Goal: Information Seeking & Learning: Learn about a topic

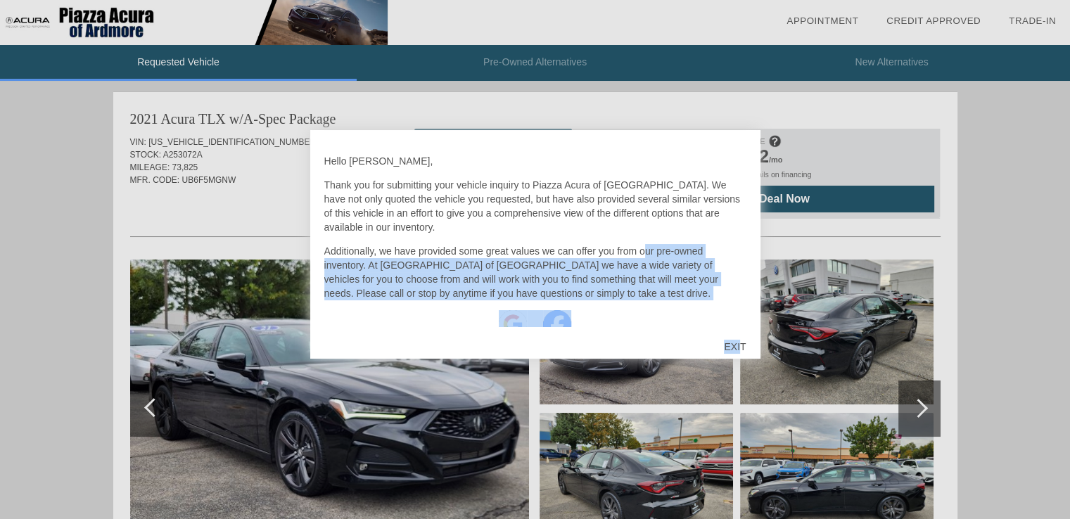
drag, startPoint x: 739, startPoint y: 346, endPoint x: 642, endPoint y: 245, distance: 139.8
click at [642, 245] on div "Hello [PERSON_NAME], Thank you for submitting your vehicle inquiry to Piazza Ac…" at bounding box center [535, 244] width 450 height 229
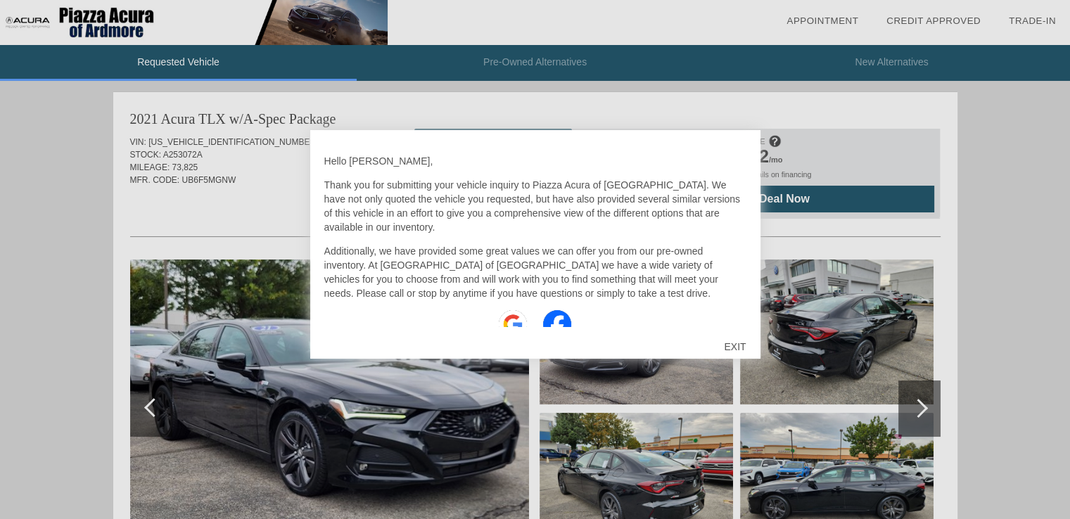
click at [590, 196] on p "Thank you for submitting your vehicle inquiry to Piazza Acura of [GEOGRAPHIC_DA…" at bounding box center [535, 206] width 422 height 56
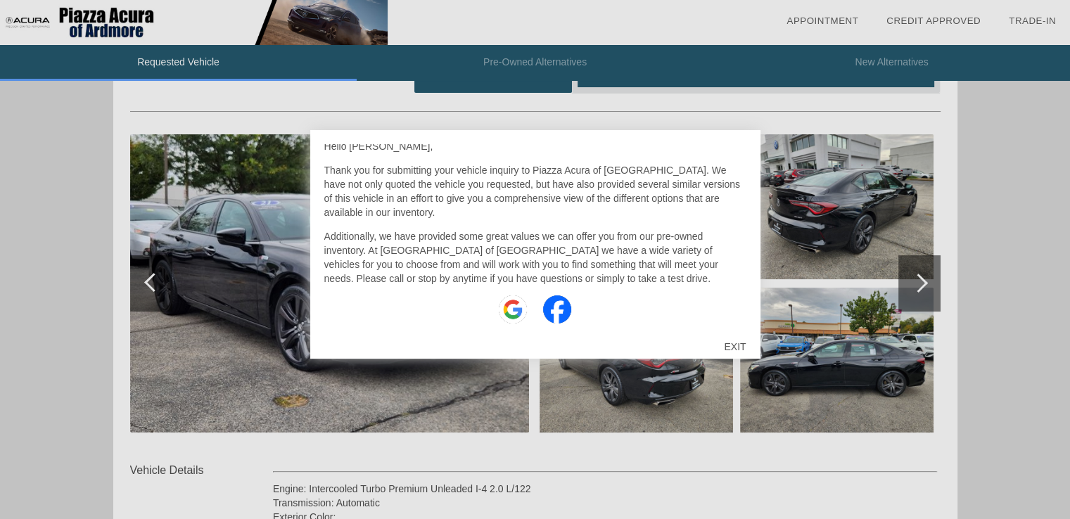
scroll to position [281, 0]
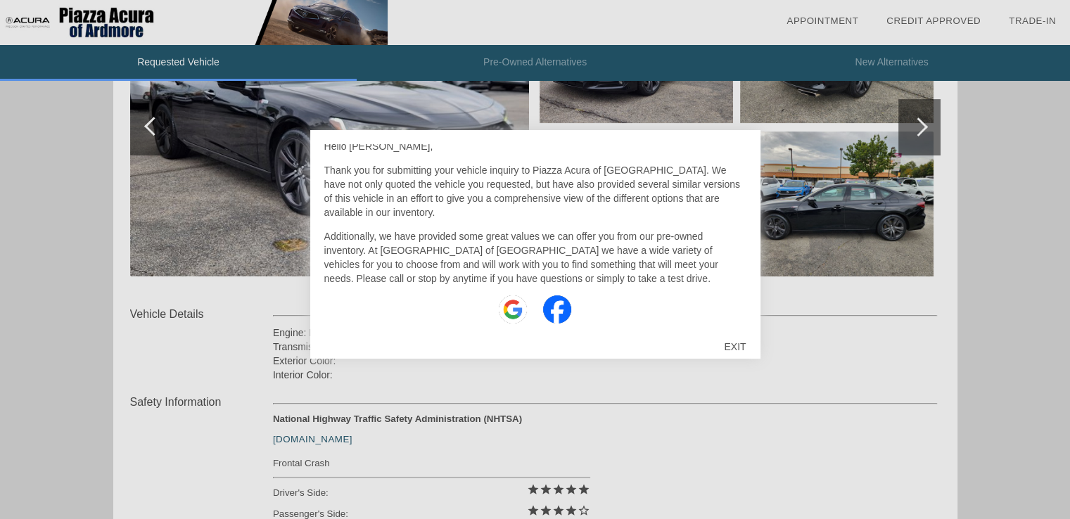
click at [728, 349] on div "EXIT" at bounding box center [735, 347] width 50 height 42
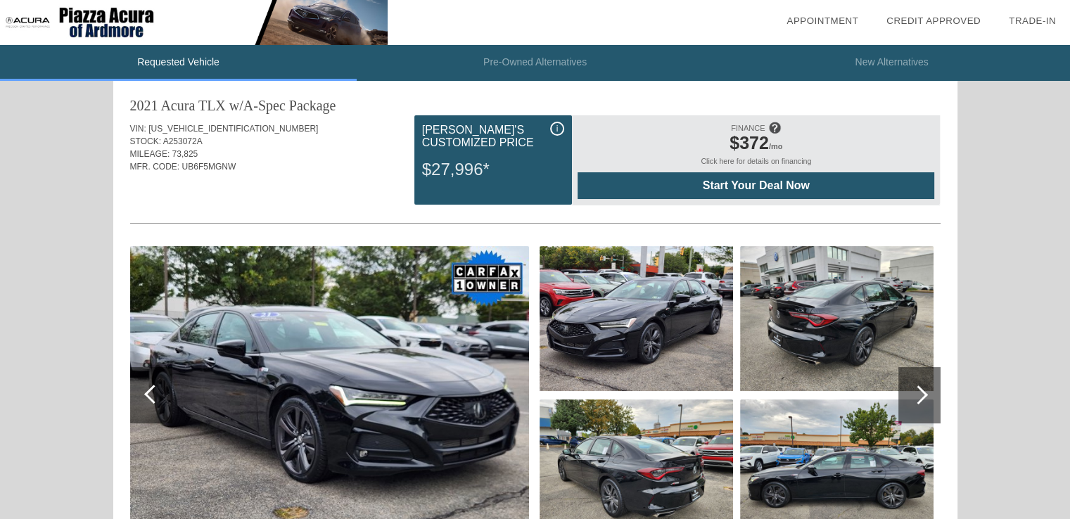
scroll to position [0, 0]
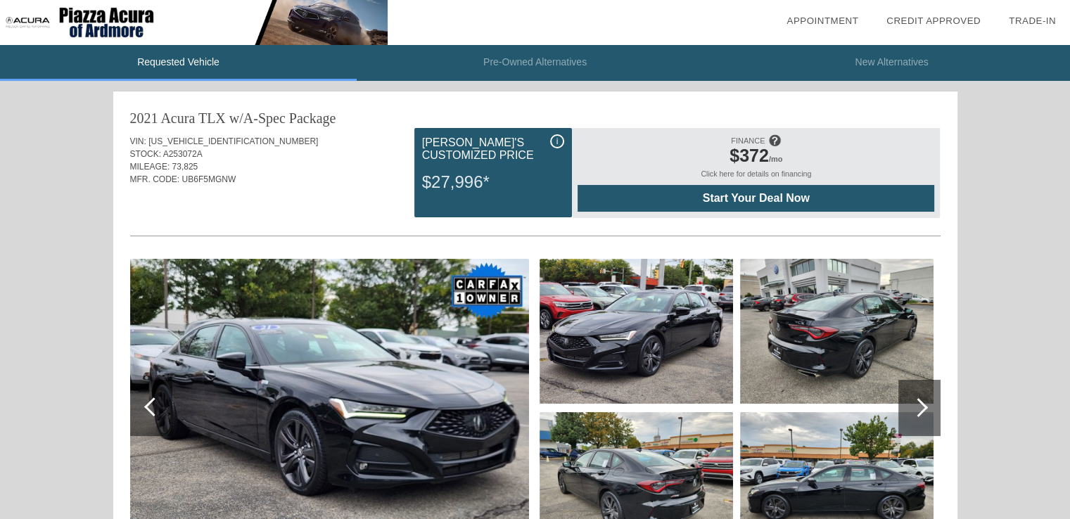
drag, startPoint x: 487, startPoint y: 181, endPoint x: 427, endPoint y: 180, distance: 60.5
click at [428, 180] on div "$27,996*" at bounding box center [493, 182] width 142 height 37
click at [394, 183] on div "MFR. CODE: UB6F5MGNW" at bounding box center [535, 179] width 810 height 13
click at [554, 139] on div "i" at bounding box center [557, 141] width 14 height 14
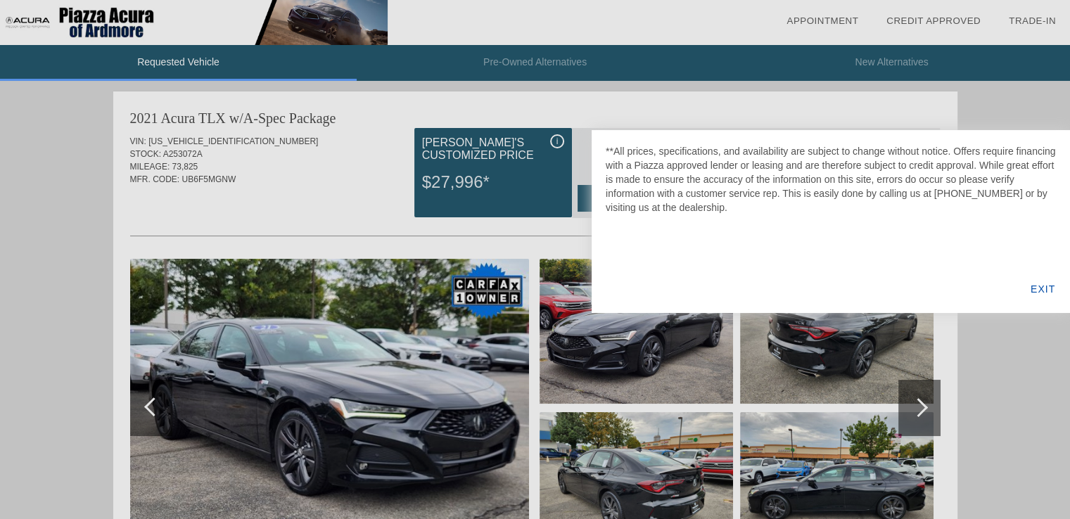
click at [1039, 286] on div "EXIT" at bounding box center [1043, 289] width 54 height 48
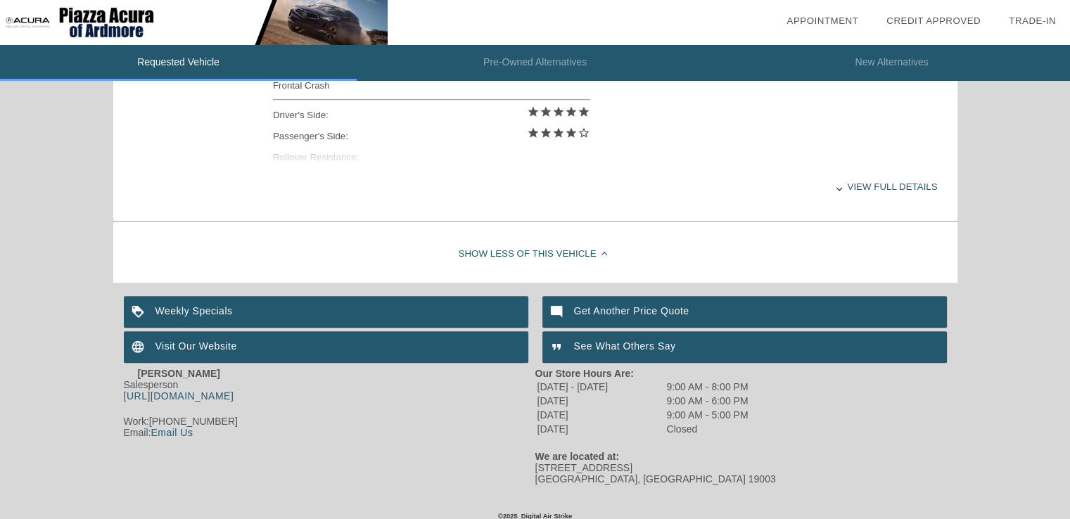
scroll to position [670, 0]
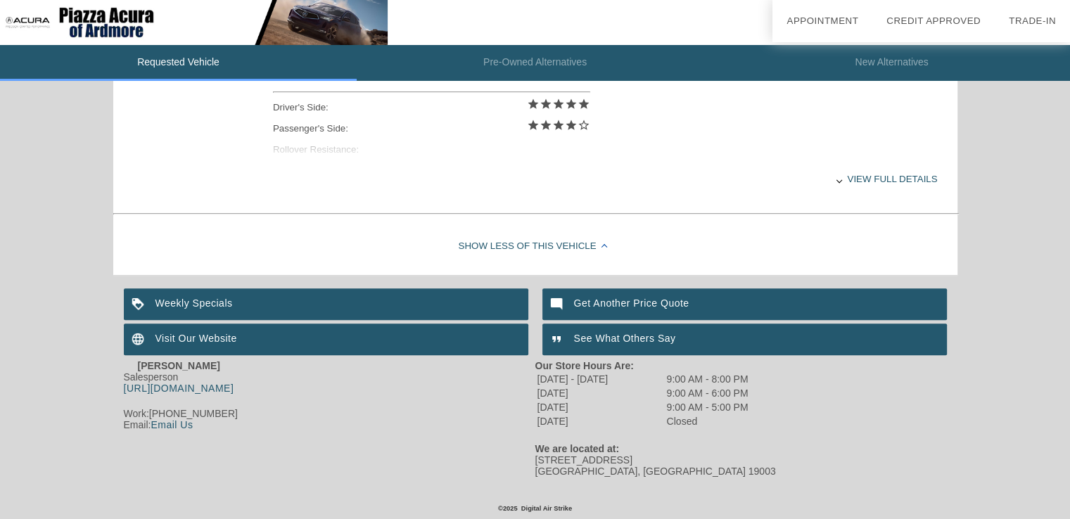
click at [477, 238] on div "Show Less of this Vehicle" at bounding box center [535, 247] width 844 height 56
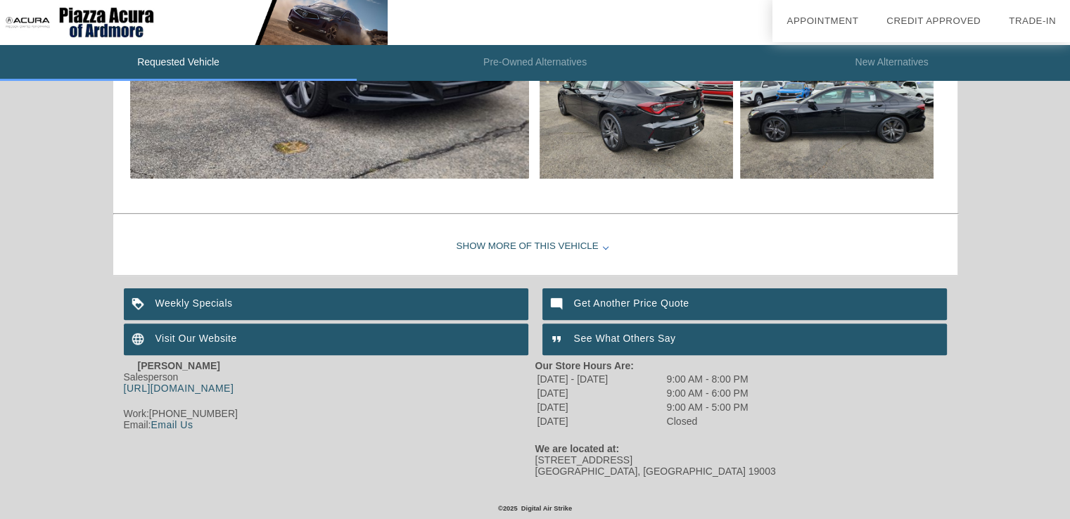
click at [480, 237] on div "Show More of this Vehicle" at bounding box center [535, 247] width 844 height 56
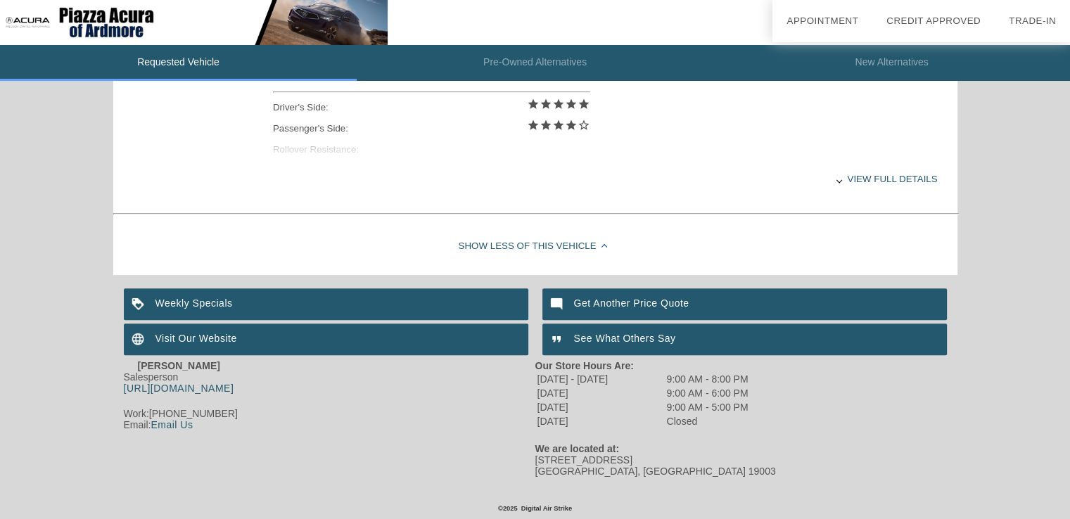
click at [480, 237] on div "Show Less of this Vehicle" at bounding box center [535, 247] width 844 height 56
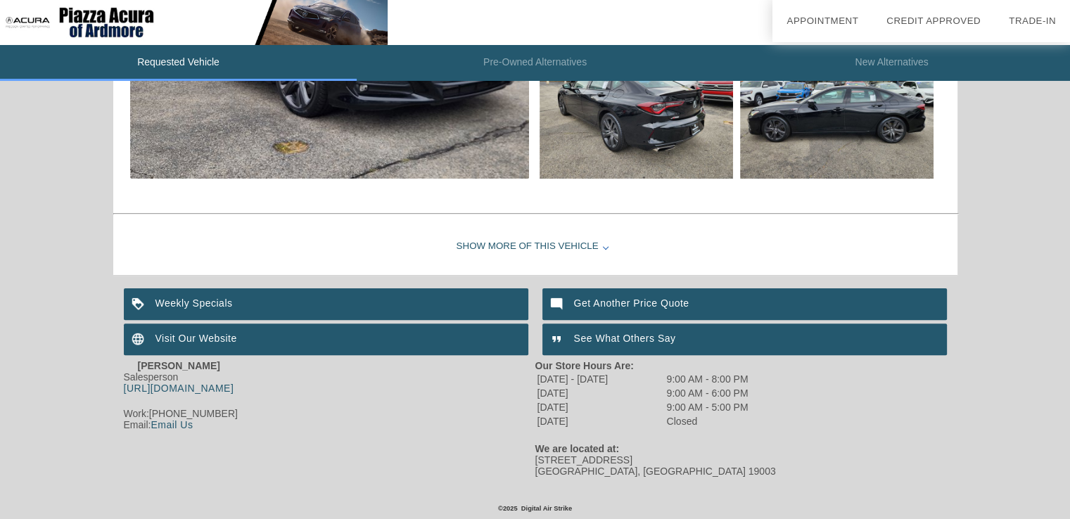
click at [598, 246] on div "Show More of this Vehicle" at bounding box center [535, 247] width 844 height 56
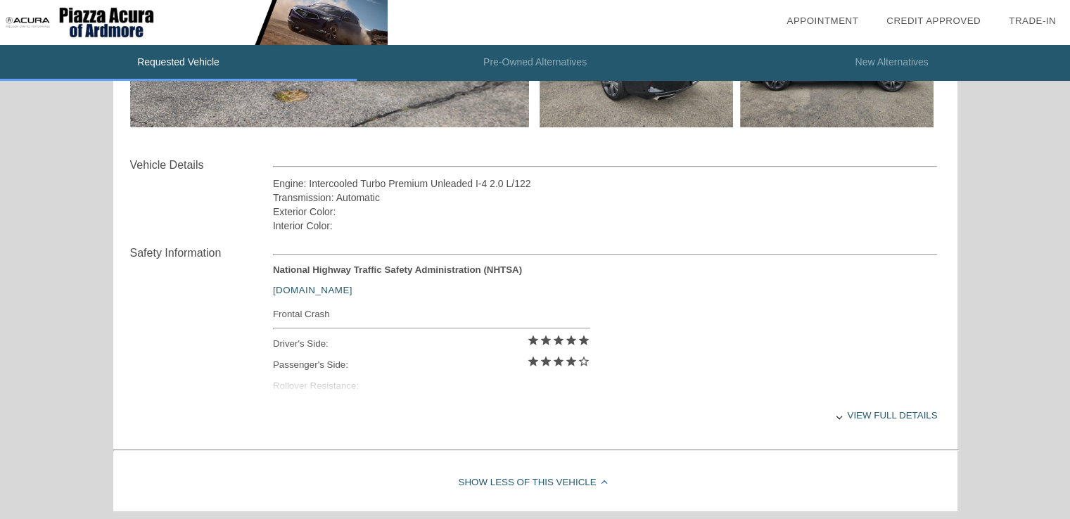
scroll to position [451, 0]
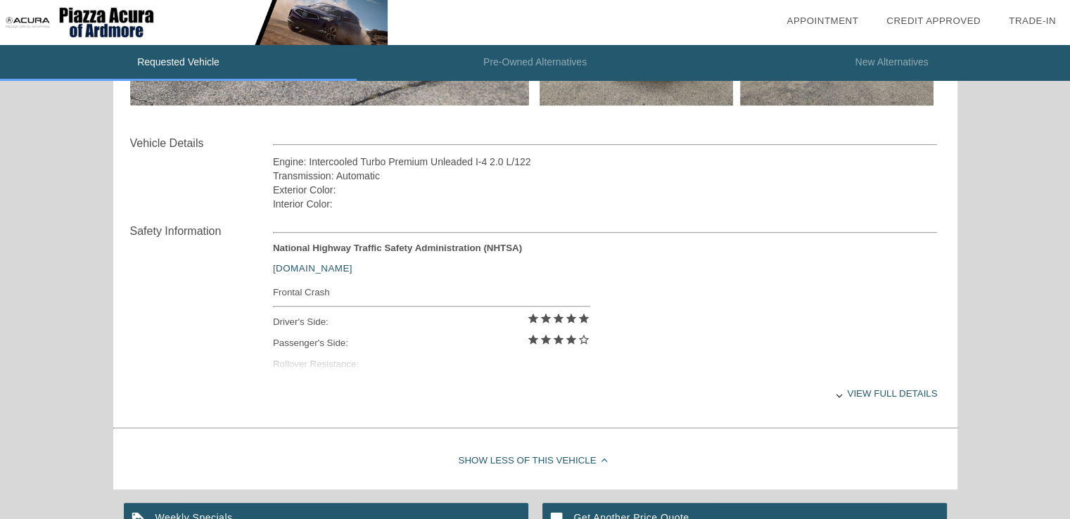
click at [844, 391] on div "View full details" at bounding box center [605, 393] width 665 height 34
click at [845, 391] on div "View less details" at bounding box center [605, 393] width 665 height 34
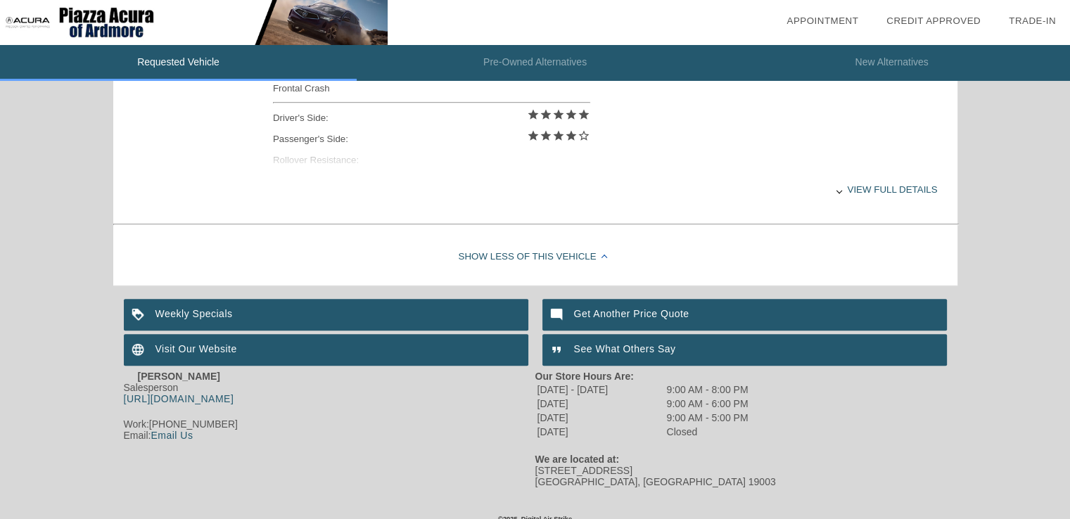
scroll to position [662, 0]
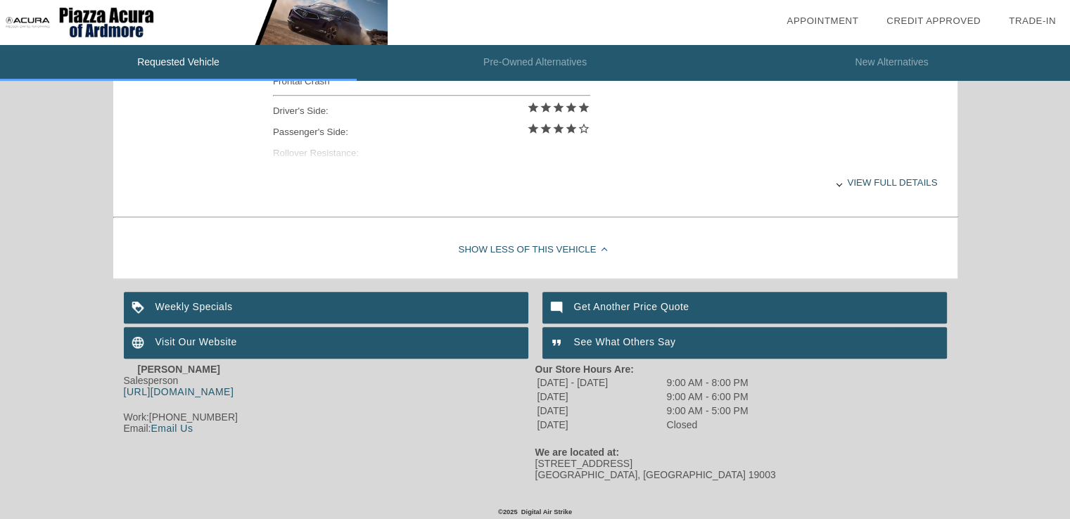
click at [891, 185] on div "View full details" at bounding box center [605, 182] width 665 height 34
click at [883, 186] on div "View less details" at bounding box center [605, 182] width 665 height 34
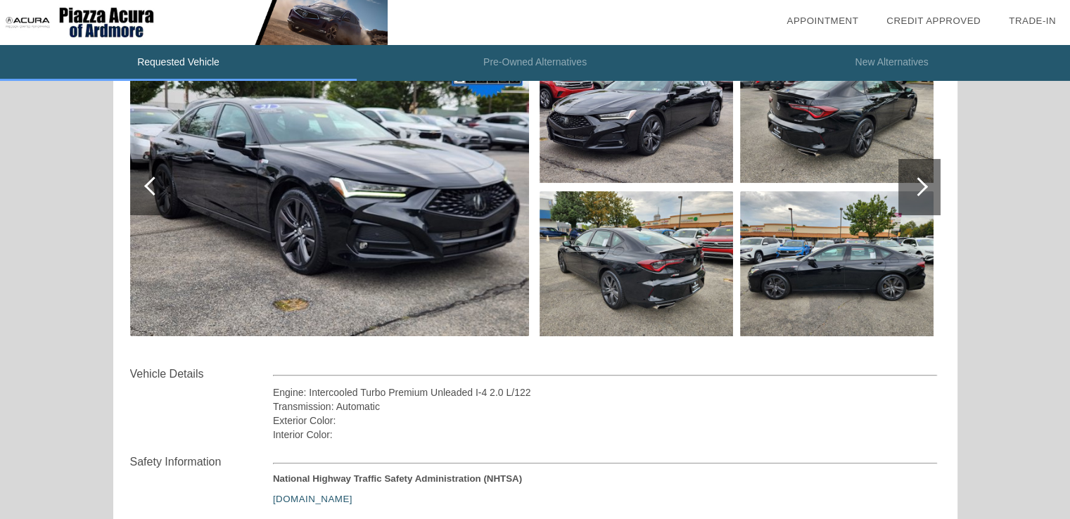
scroll to position [170, 0]
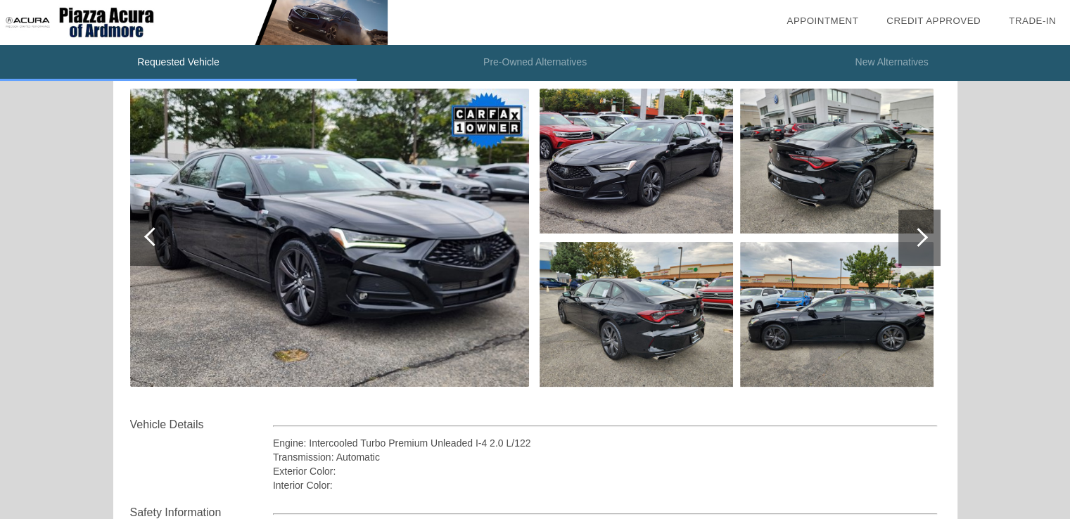
click at [917, 243] on div at bounding box center [918, 237] width 19 height 19
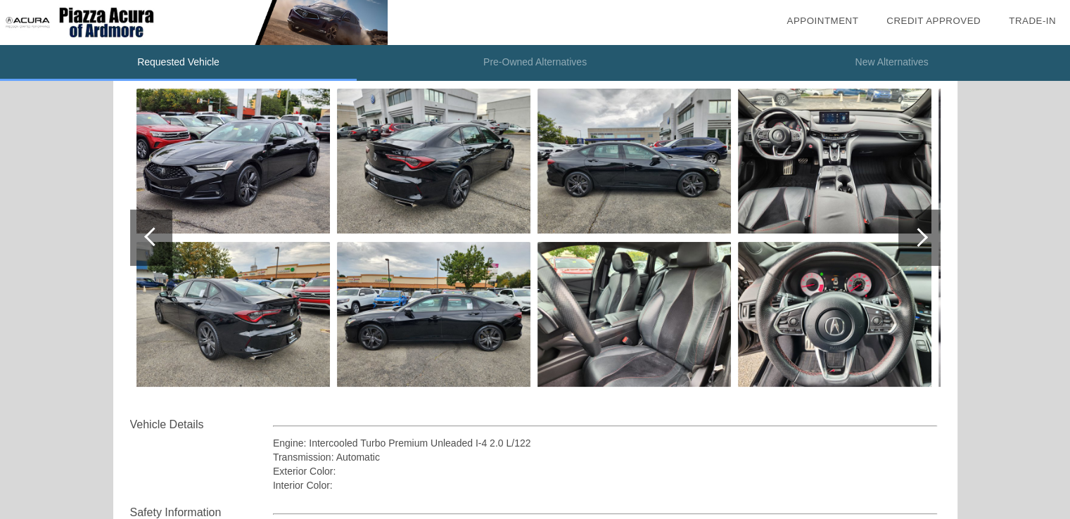
click at [917, 243] on div at bounding box center [918, 237] width 19 height 19
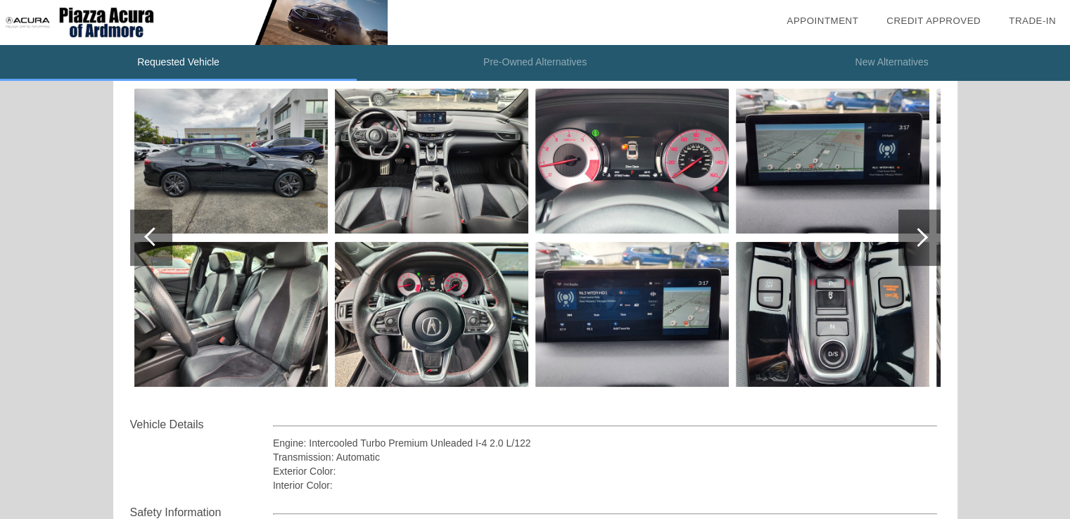
click at [917, 243] on div at bounding box center [918, 237] width 19 height 19
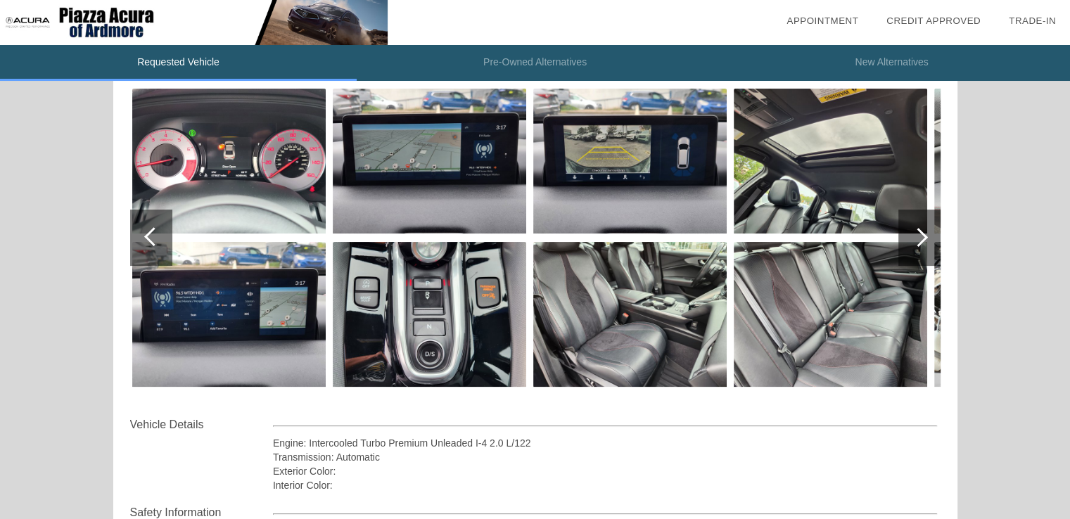
click at [917, 243] on div at bounding box center [918, 237] width 19 height 19
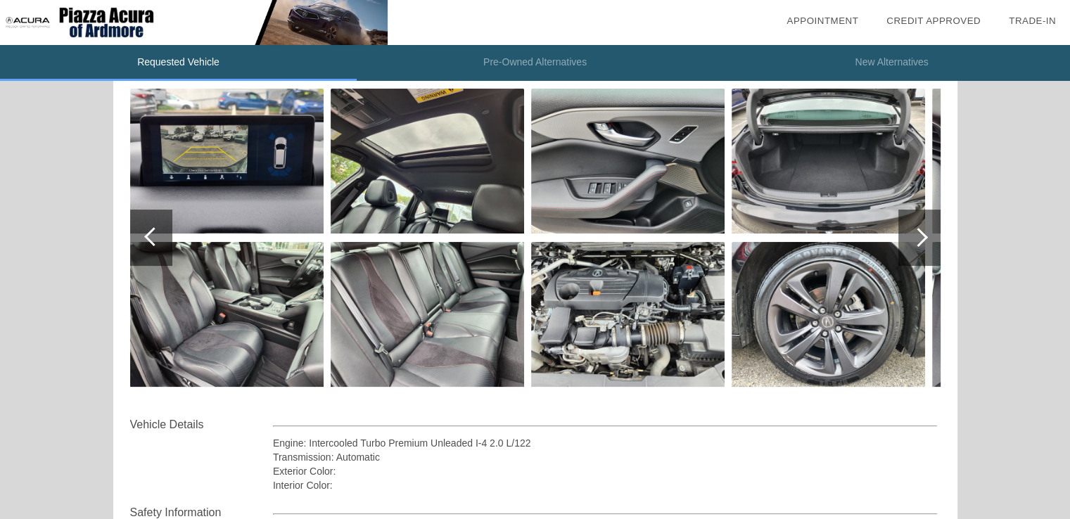
click at [917, 243] on div at bounding box center [918, 237] width 19 height 19
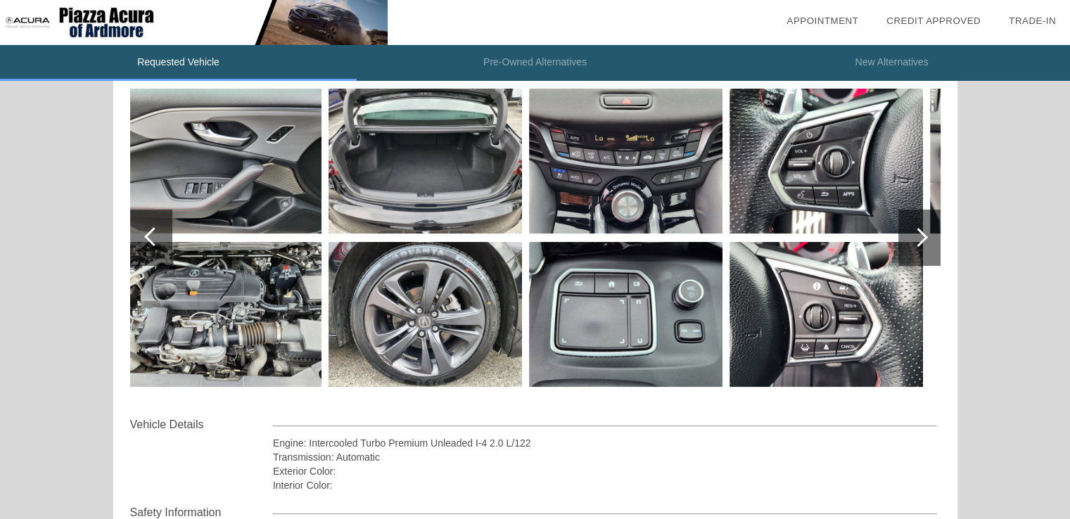
click at [917, 243] on div at bounding box center [918, 237] width 19 height 19
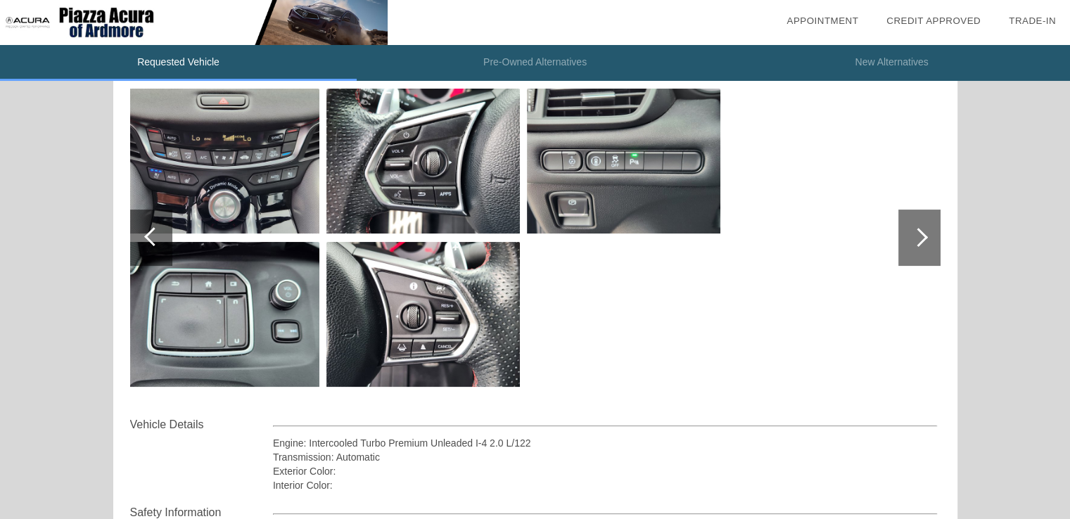
click at [917, 243] on div at bounding box center [918, 237] width 19 height 19
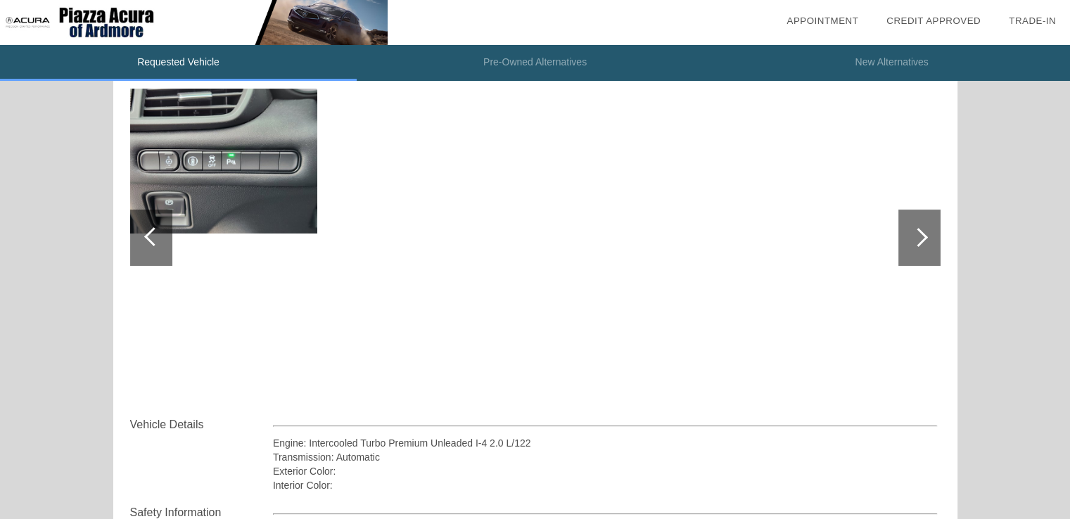
click at [917, 243] on div at bounding box center [918, 237] width 19 height 19
click at [160, 250] on div at bounding box center [151, 238] width 42 height 56
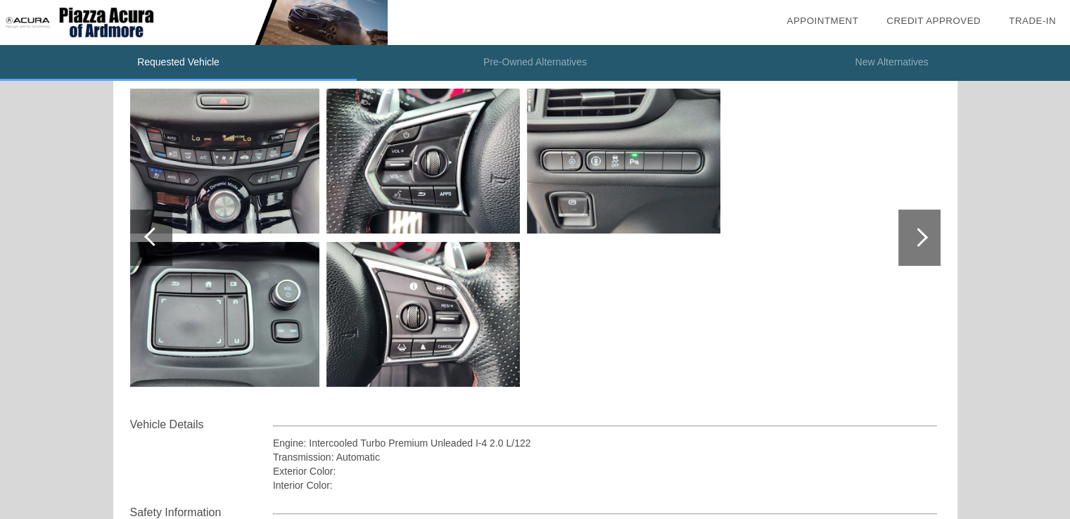
click at [160, 250] on div at bounding box center [151, 238] width 42 height 56
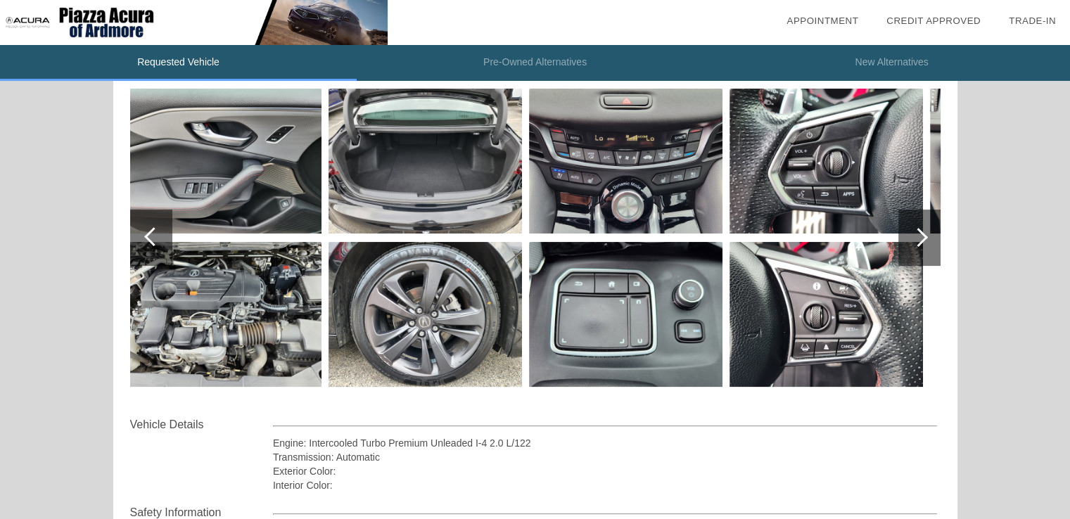
click at [160, 250] on div at bounding box center [151, 238] width 42 height 56
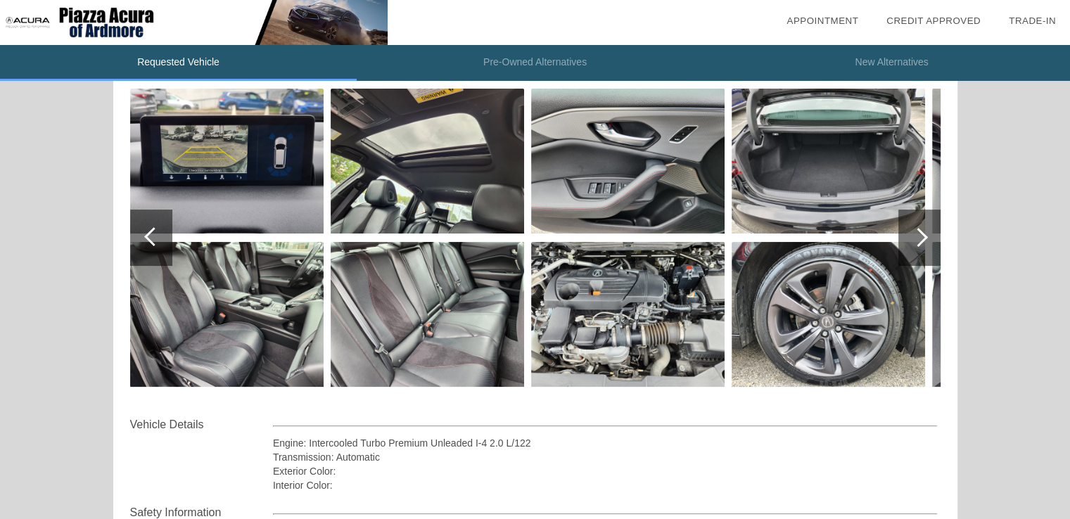
click at [160, 250] on div at bounding box center [151, 238] width 42 height 56
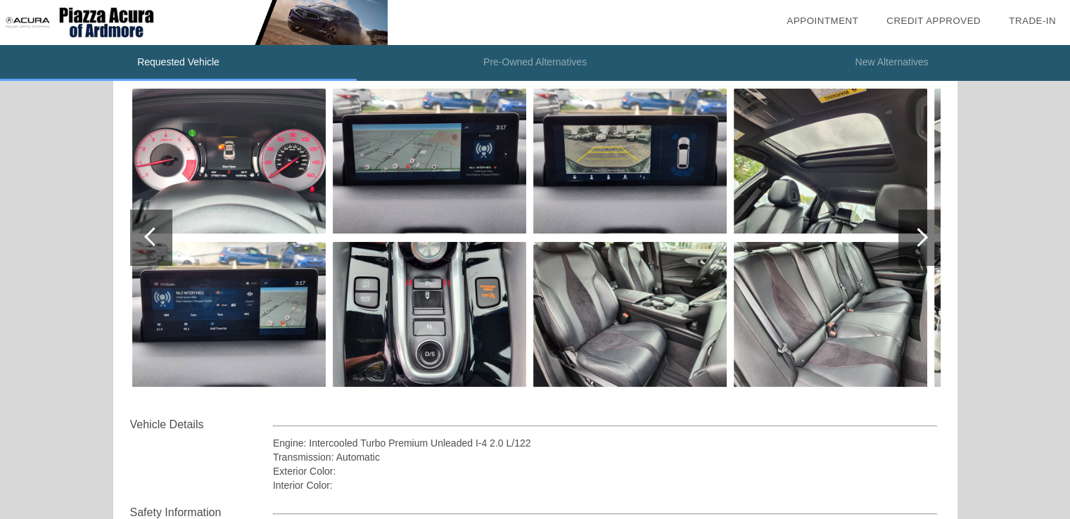
click at [160, 250] on div at bounding box center [151, 238] width 42 height 56
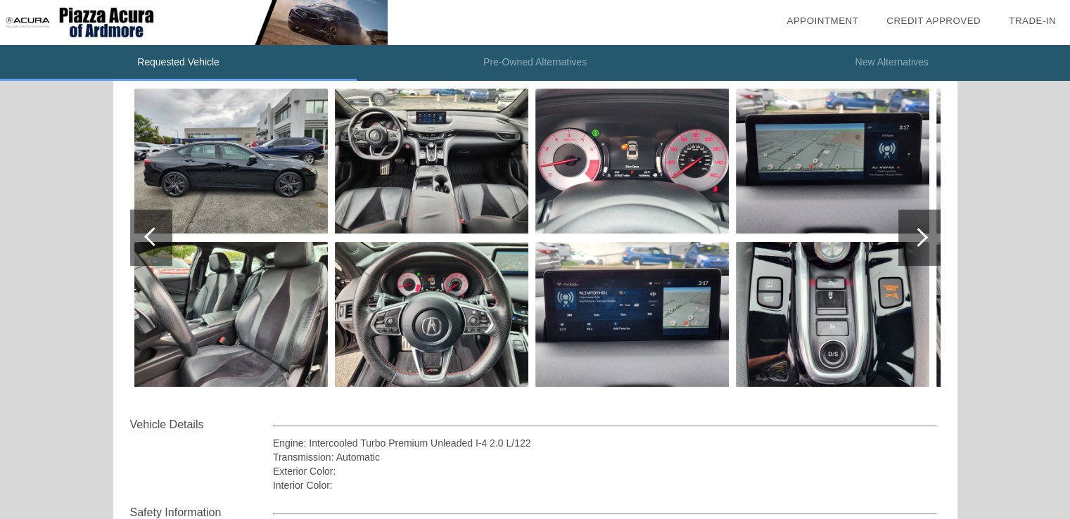
click at [160, 250] on div at bounding box center [151, 238] width 42 height 56
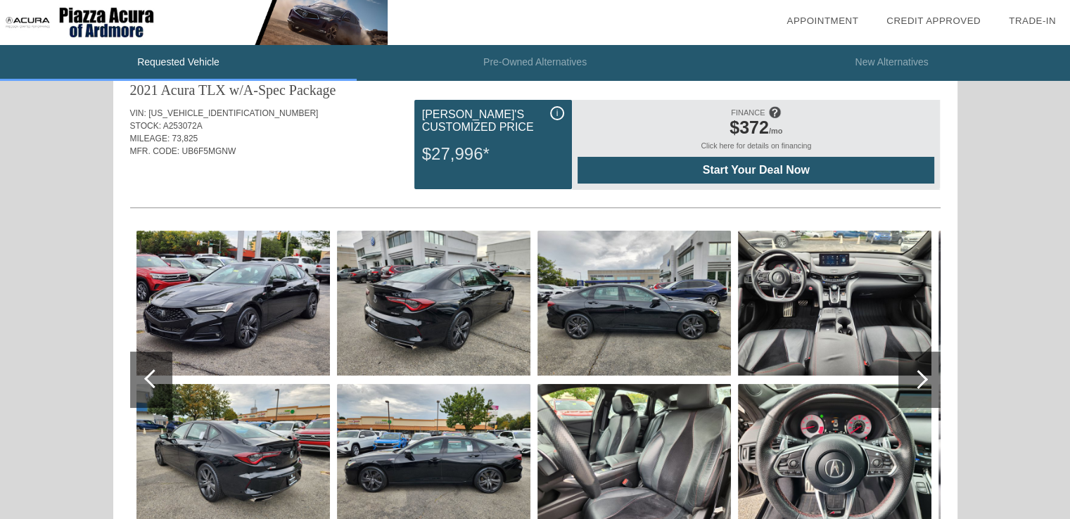
scroll to position [0, 0]
